Goal: Information Seeking & Learning: Learn about a topic

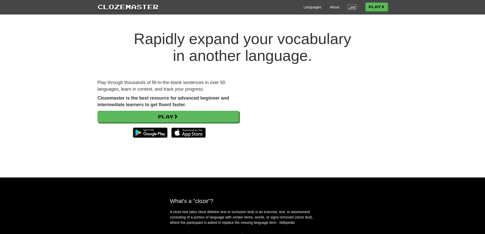
click at [350, 7] on link "Login" at bounding box center [352, 7] width 9 height 5
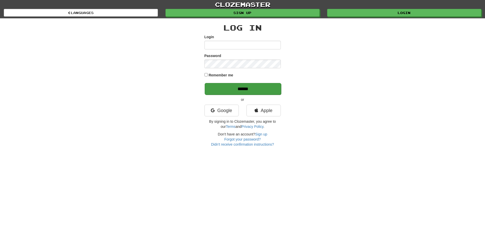
type input "**********"
click at [217, 86] on input "******" at bounding box center [243, 89] width 76 height 12
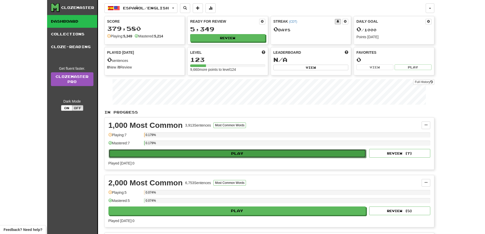
click at [201, 154] on button "Play" at bounding box center [238, 153] width 258 height 9
select select "**"
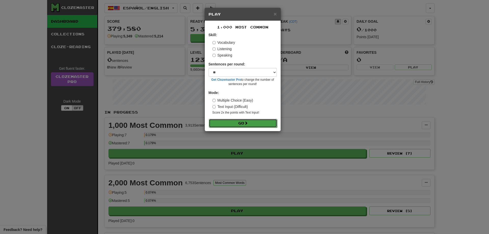
click at [233, 124] on button "Go" at bounding box center [243, 123] width 68 height 9
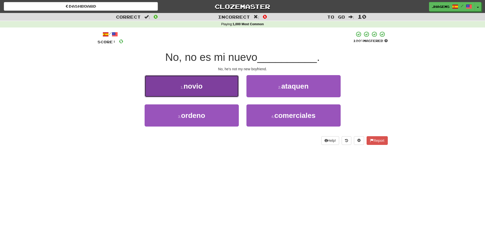
click at [226, 89] on button "1 . novio" at bounding box center [192, 86] width 94 height 22
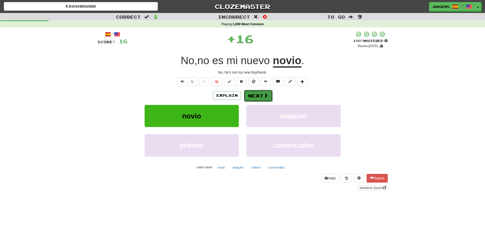
click at [259, 100] on button "Next" at bounding box center [258, 96] width 29 height 12
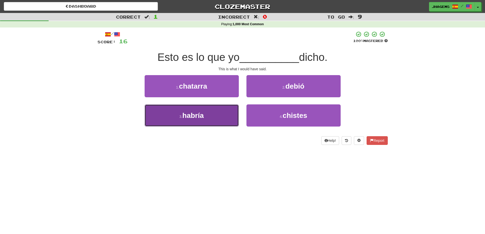
click at [202, 113] on span "habría" at bounding box center [192, 116] width 21 height 8
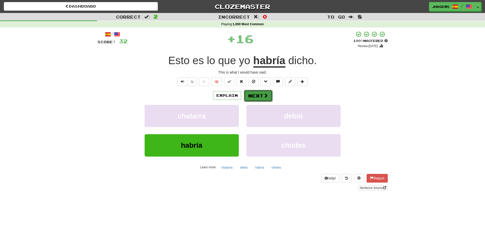
click at [259, 96] on button "Next" at bounding box center [258, 96] width 29 height 12
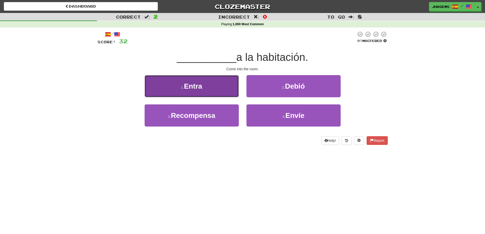
click at [230, 84] on button "1 . Entra" at bounding box center [192, 86] width 94 height 22
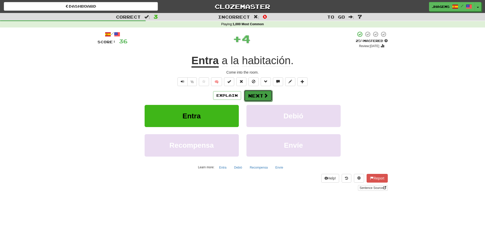
click at [253, 98] on button "Next" at bounding box center [258, 96] width 29 height 12
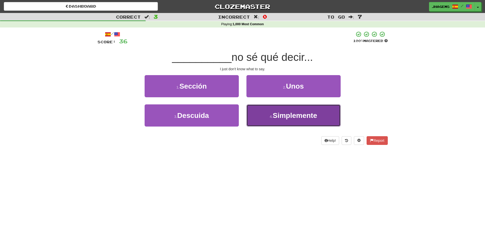
click at [263, 117] on button "4 . Simplemente" at bounding box center [294, 115] width 94 height 22
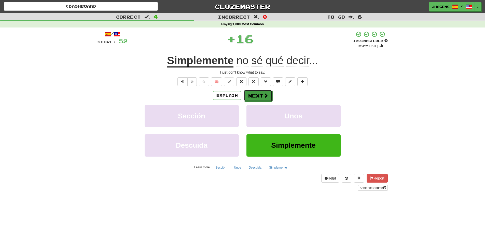
click at [259, 97] on button "Next" at bounding box center [258, 96] width 29 height 12
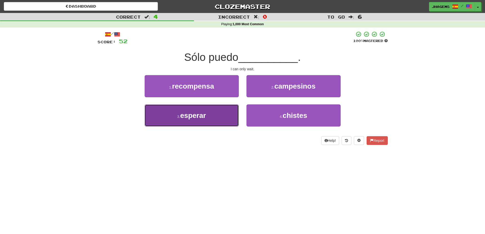
click at [230, 113] on button "3 . esperar" at bounding box center [192, 115] width 94 height 22
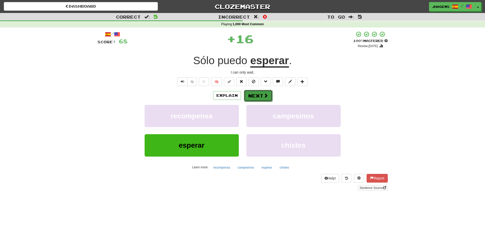
click at [264, 96] on span at bounding box center [266, 95] width 5 height 5
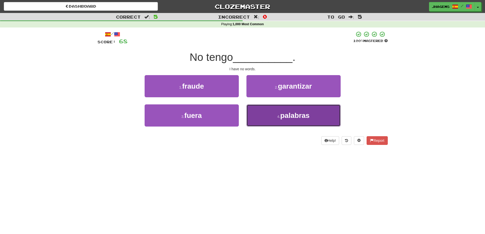
click at [264, 115] on button "4 . palabras" at bounding box center [294, 115] width 94 height 22
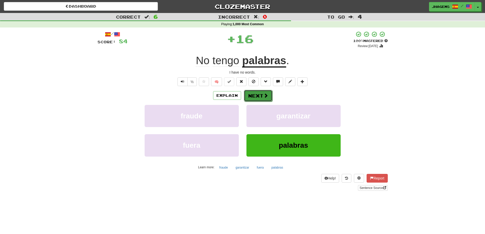
click at [260, 100] on button "Next" at bounding box center [258, 96] width 29 height 12
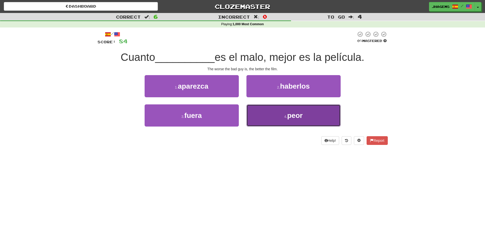
click at [317, 116] on button "4 . peor" at bounding box center [294, 115] width 94 height 22
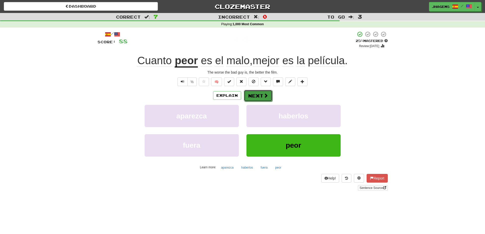
click at [259, 97] on button "Next" at bounding box center [258, 96] width 29 height 12
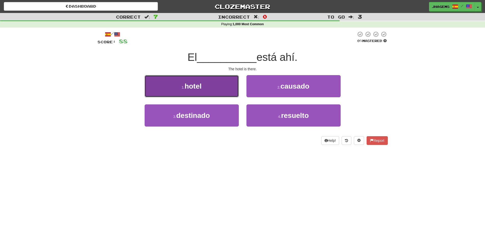
click at [215, 93] on button "1 . hotel" at bounding box center [192, 86] width 94 height 22
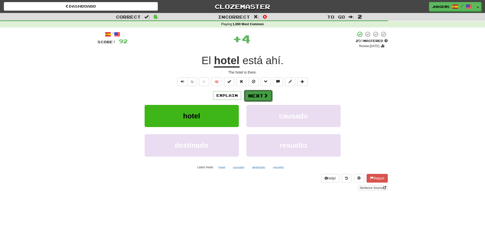
click at [264, 100] on button "Next" at bounding box center [258, 96] width 29 height 12
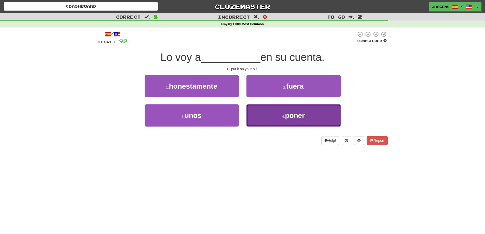
click at [325, 115] on button "4 . poner" at bounding box center [294, 115] width 94 height 22
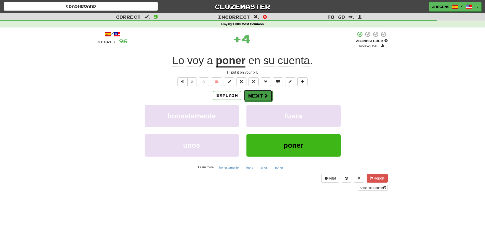
click at [263, 99] on button "Next" at bounding box center [258, 96] width 29 height 12
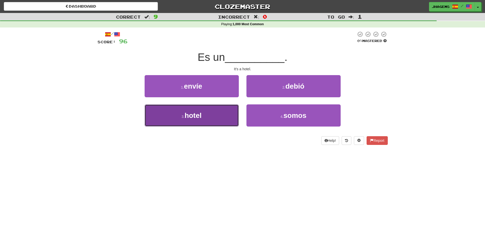
click at [218, 109] on button "3 . hotel" at bounding box center [192, 115] width 94 height 22
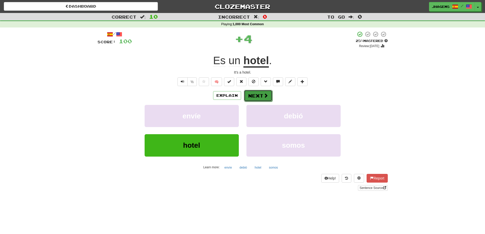
click at [250, 94] on button "Next" at bounding box center [258, 96] width 29 height 12
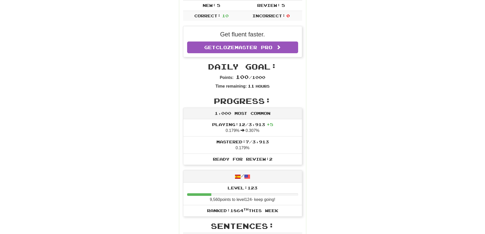
scroll to position [25, 0]
